Goal: Task Accomplishment & Management: Complete application form

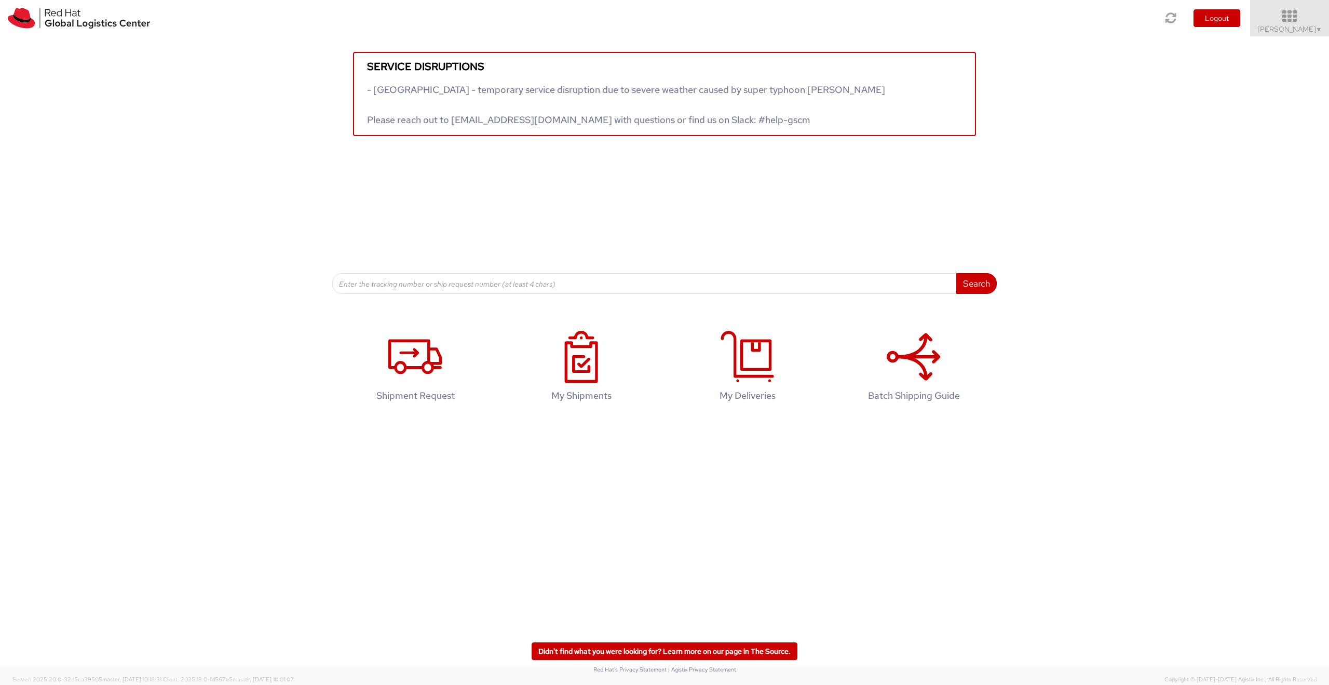
click at [1298, 25] on span "Abhishek Kumar ▼" at bounding box center [1290, 28] width 65 height 9
click at [1298, 137] on link "My Deliveries" at bounding box center [1288, 141] width 83 height 23
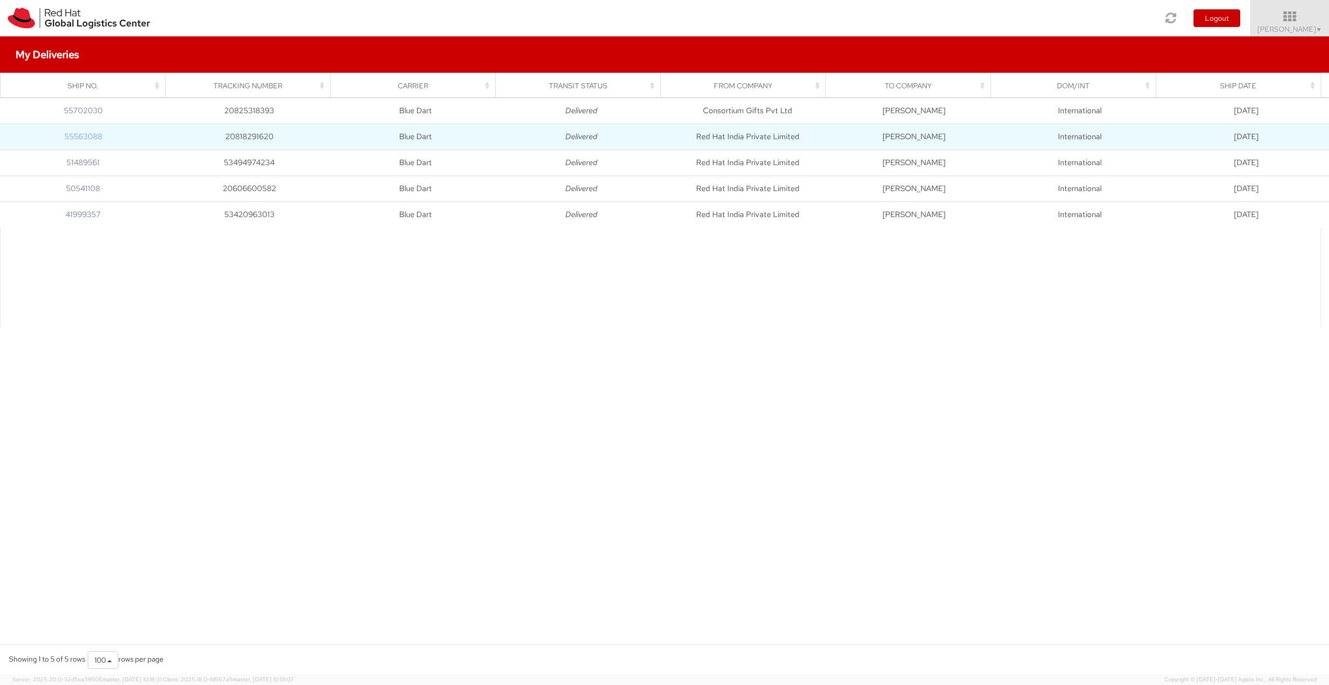
click at [78, 138] on link "55563088" at bounding box center [83, 136] width 38 height 10
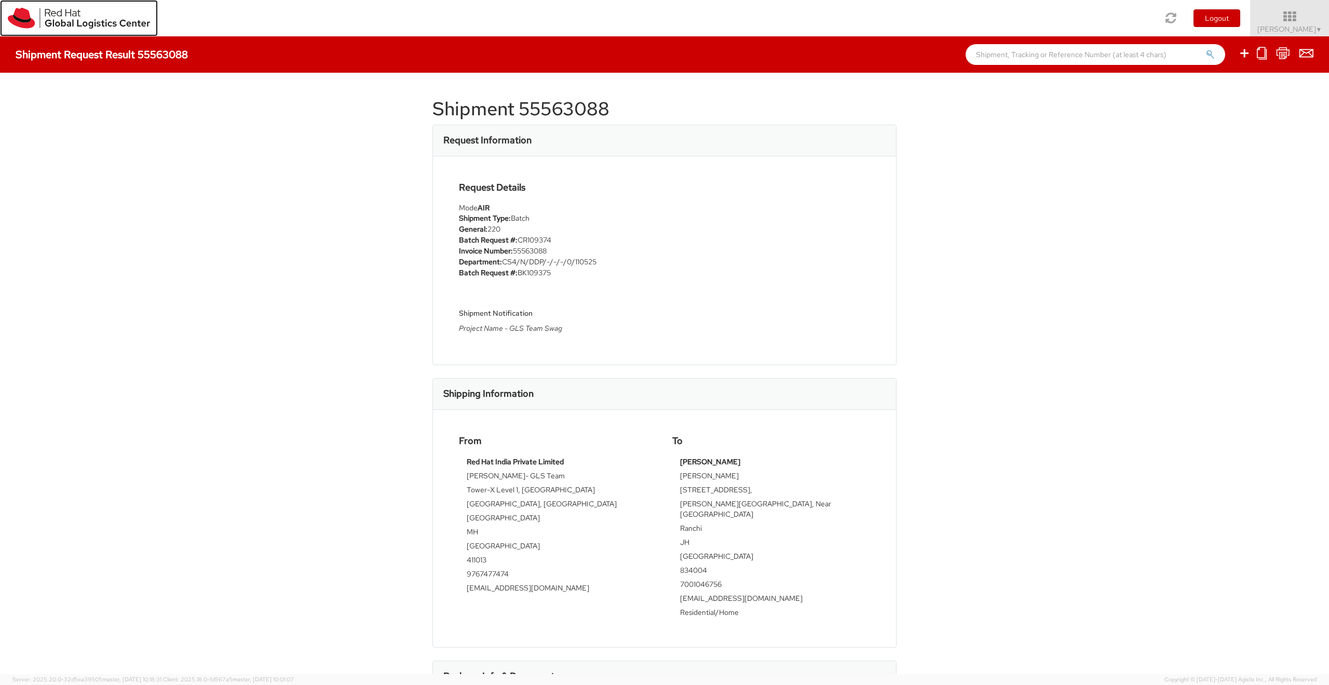
click at [50, 12] on img at bounding box center [79, 18] width 142 height 21
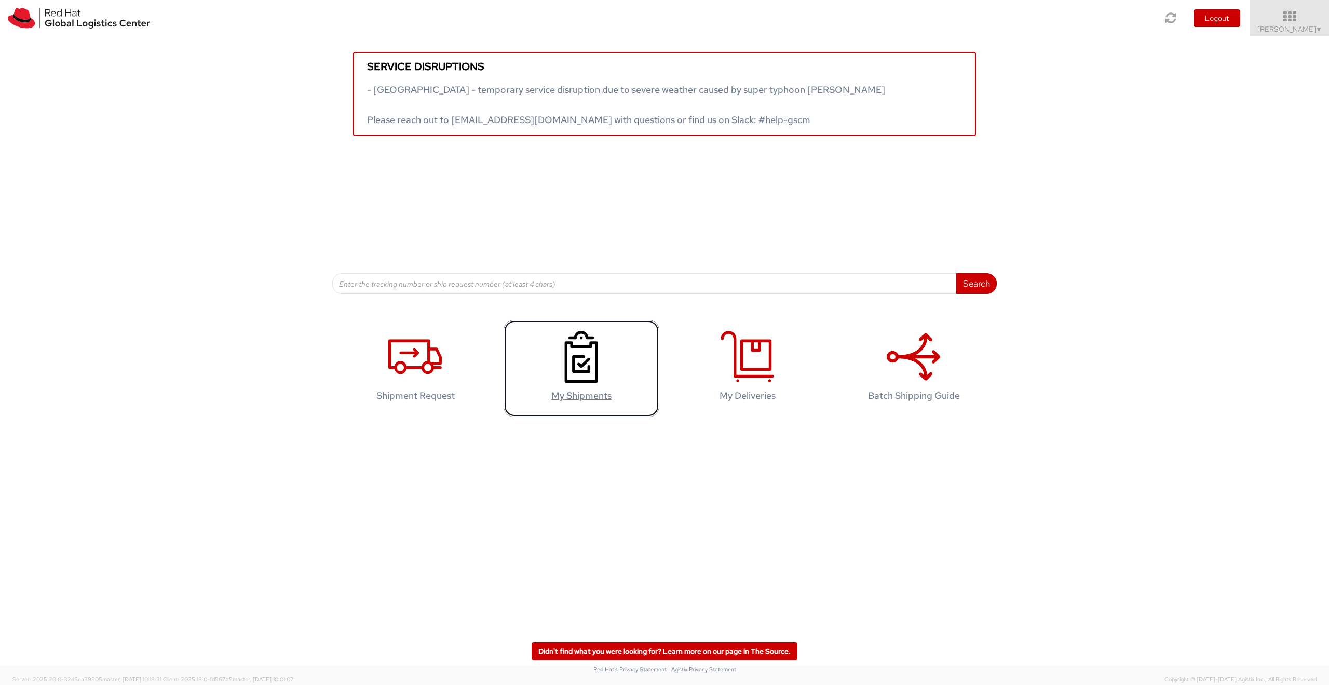
click at [584, 386] on link "My Shipments" at bounding box center [582, 368] width 156 height 97
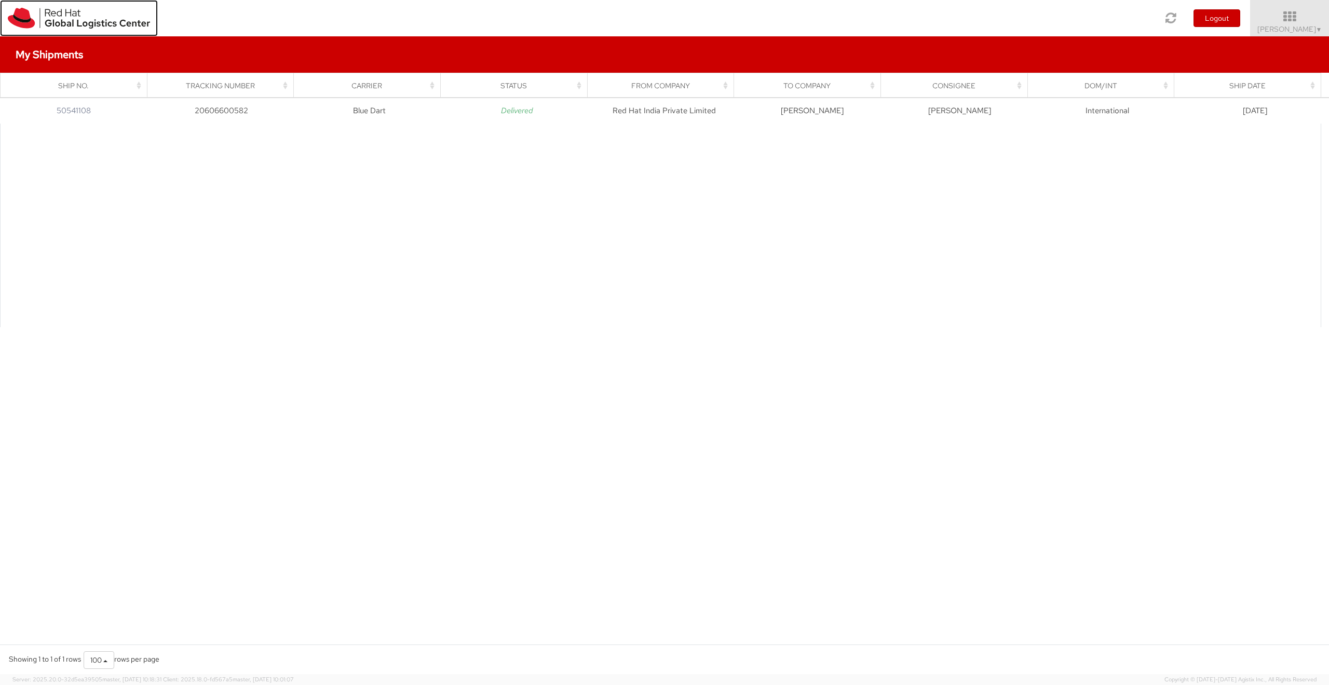
click at [61, 22] on img at bounding box center [79, 18] width 142 height 21
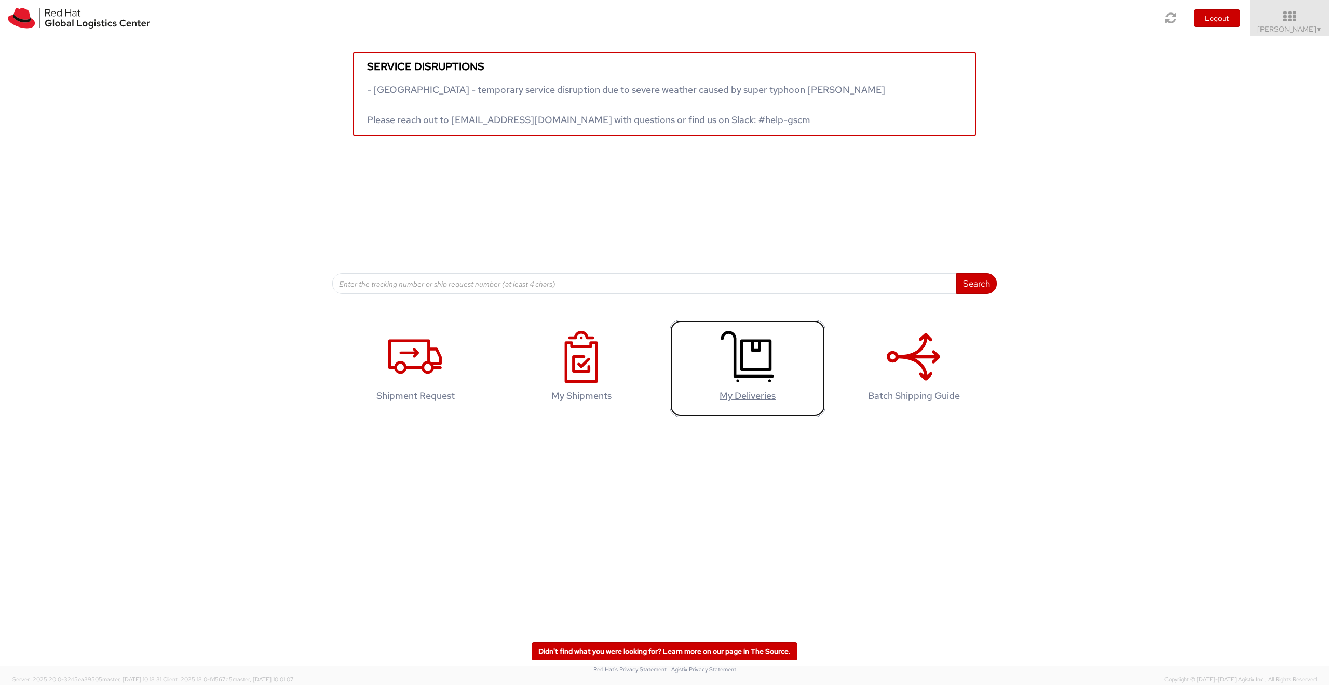
click at [776, 363] on link "My Deliveries" at bounding box center [748, 368] width 156 height 97
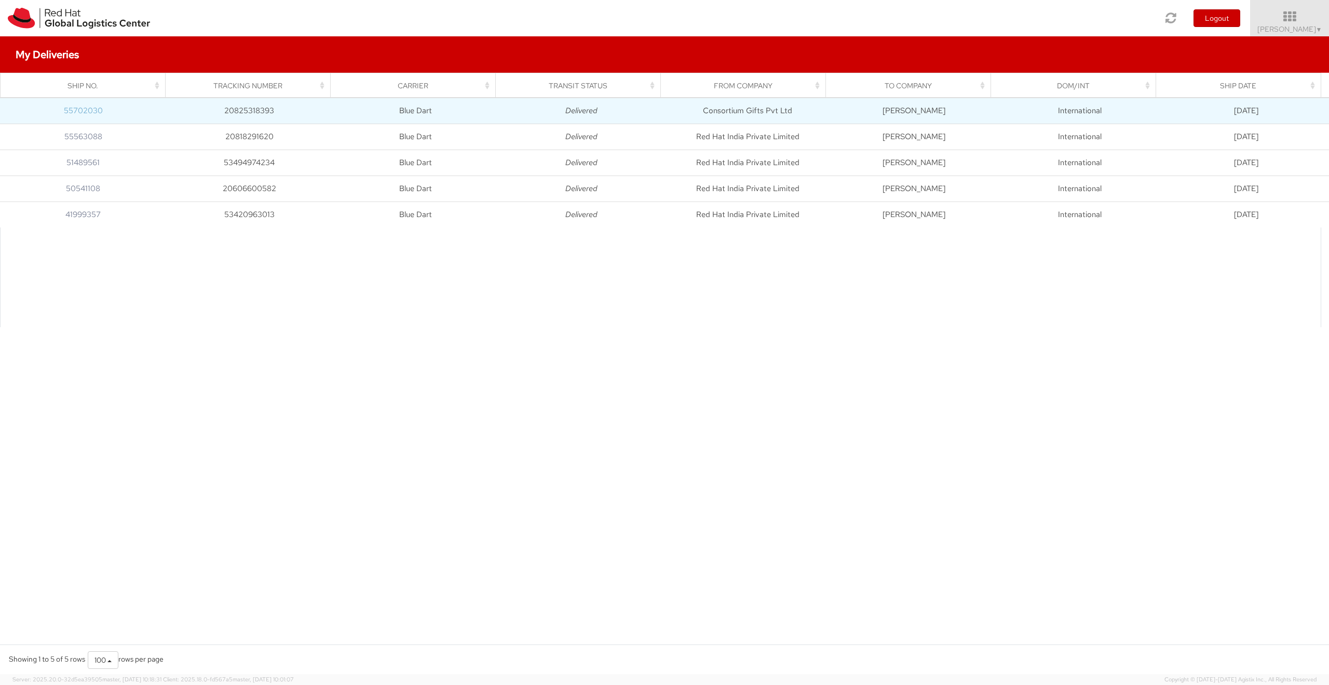
click at [91, 109] on link "55702030" at bounding box center [83, 110] width 39 height 10
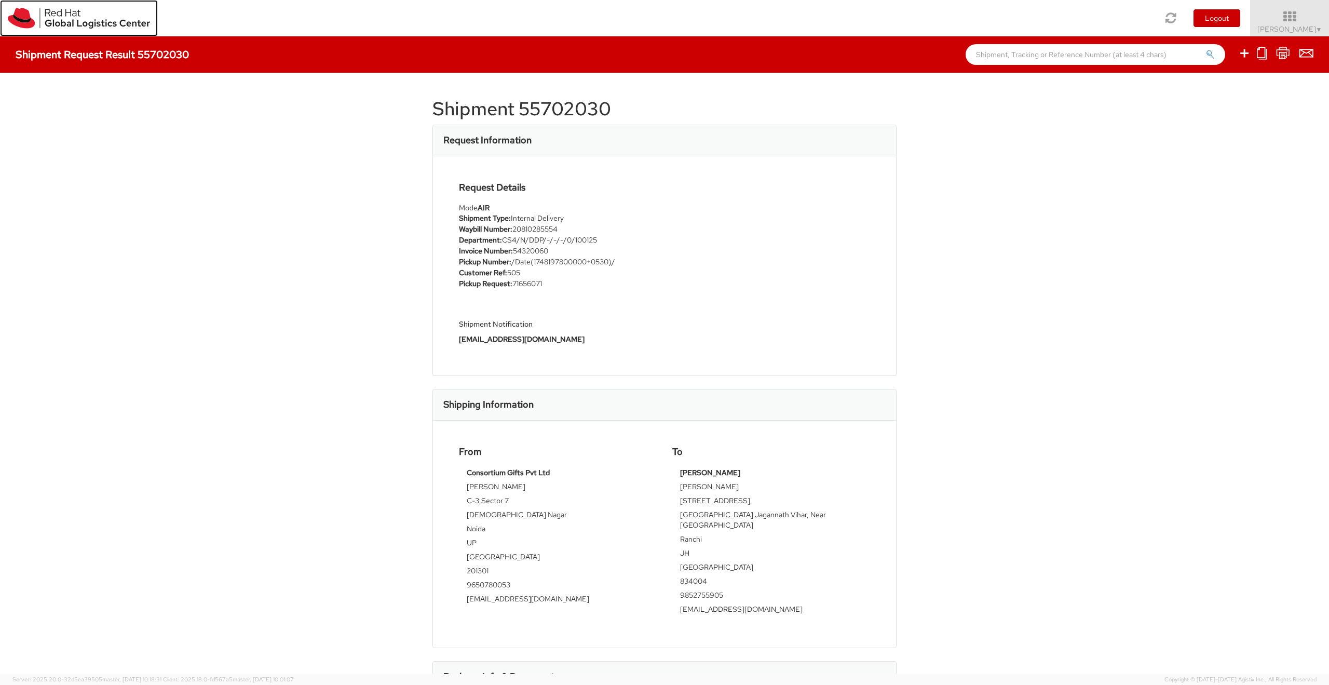
click at [104, 13] on img at bounding box center [79, 18] width 142 height 21
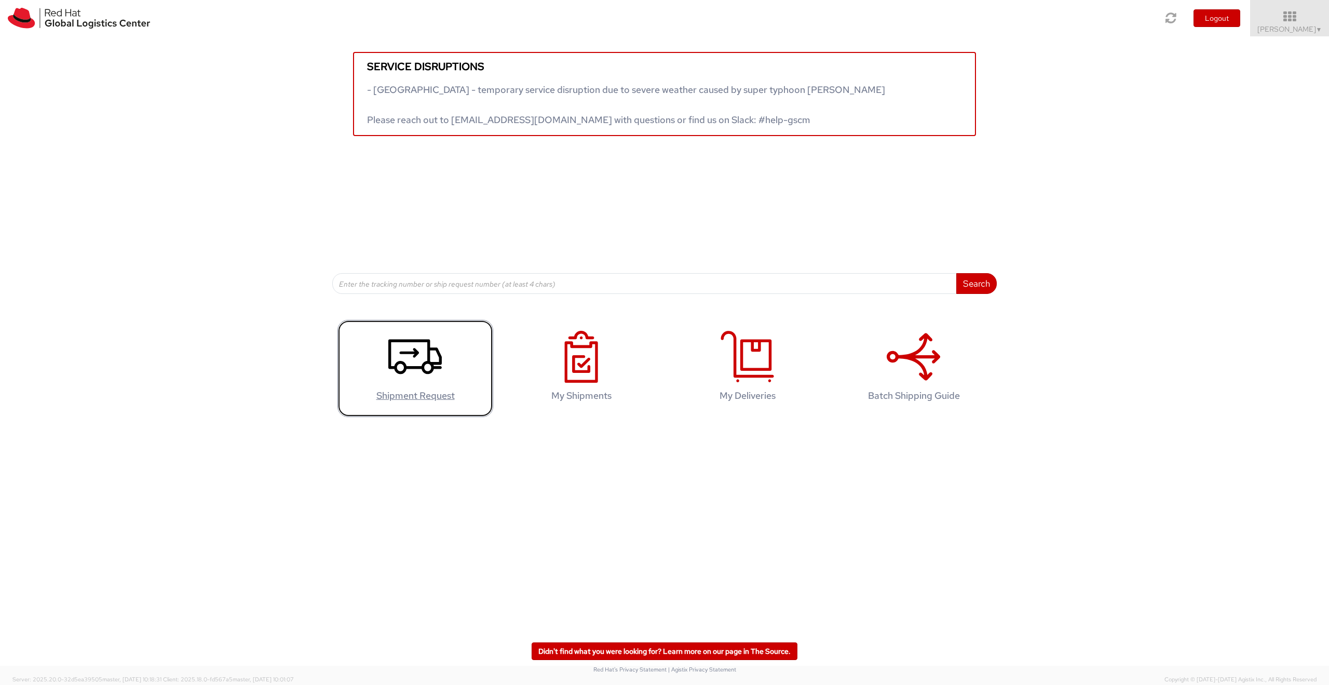
click at [401, 373] on use at bounding box center [414, 357] width 53 height 35
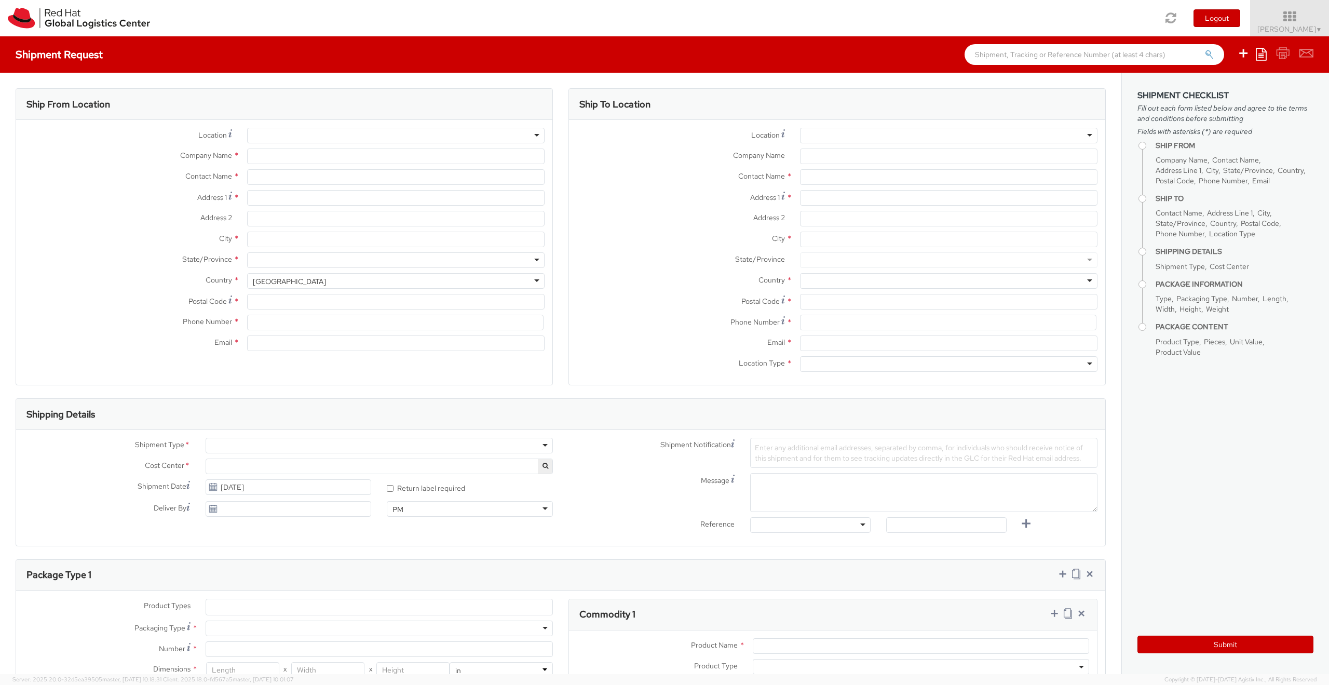
select select
select select "220"
type input "Red Hat India Private Limited"
type input "[PERSON_NAME]"
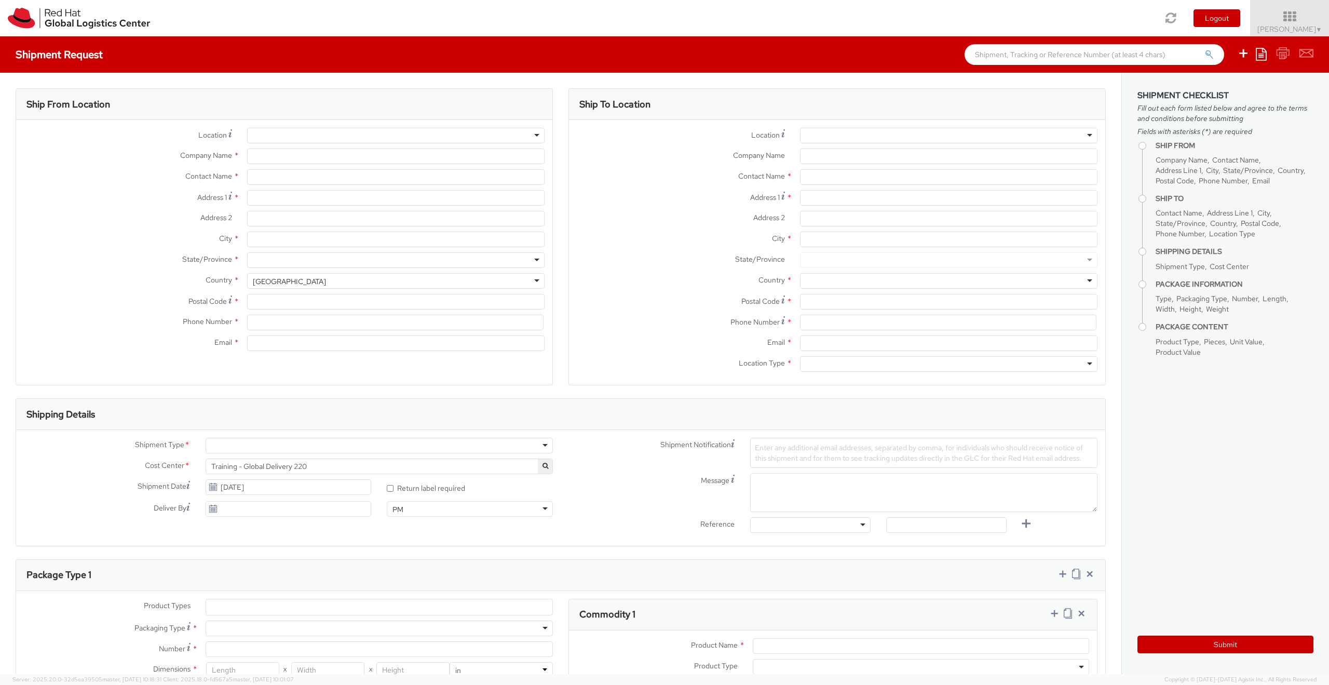
type input "Bagmane [GEOGRAPHIC_DATA]"
type input "FL 10, [GEOGRAPHIC_DATA], [GEOGRAPHIC_DATA]"
type input "[GEOGRAPHIC_DATA]"
type input "560037"
type input "918067935000"
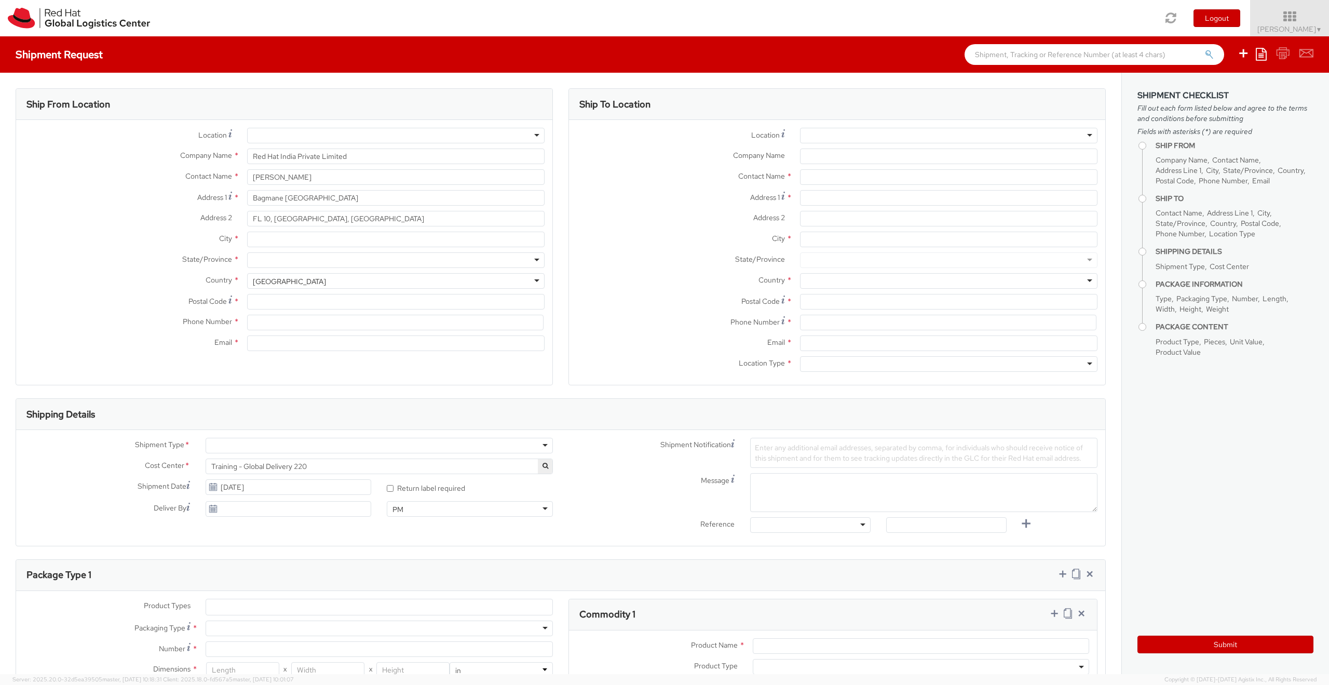
type input "[EMAIL_ADDRESS][DOMAIN_NAME]"
select select "CM"
select select "KGS"
